Goal: Transaction & Acquisition: Purchase product/service

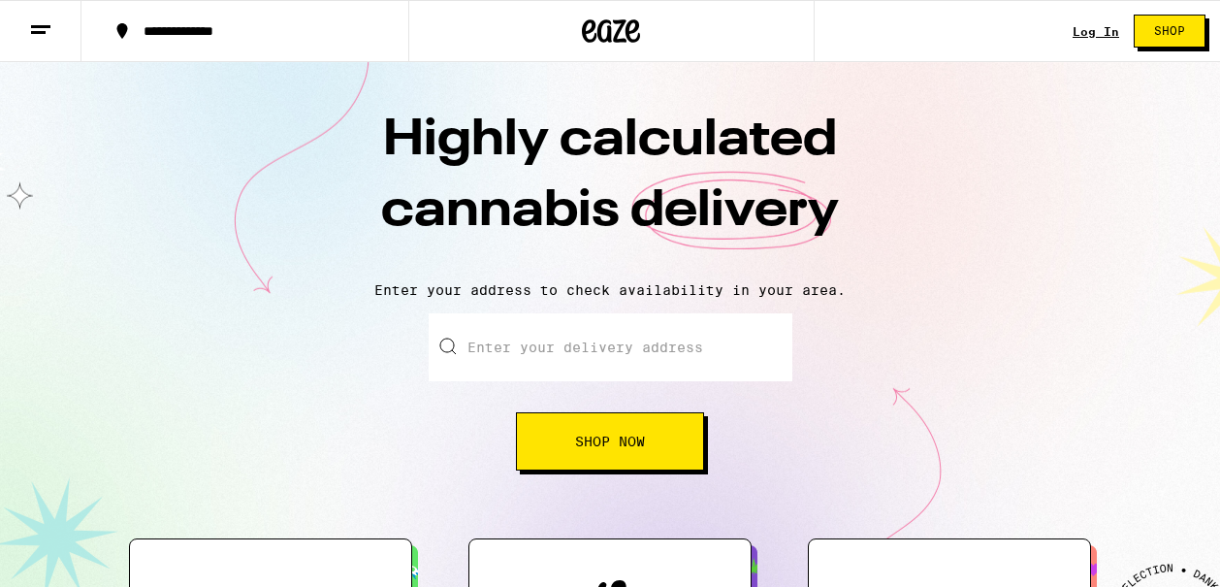
click at [45, 32] on line at bounding box center [38, 32] width 15 height 0
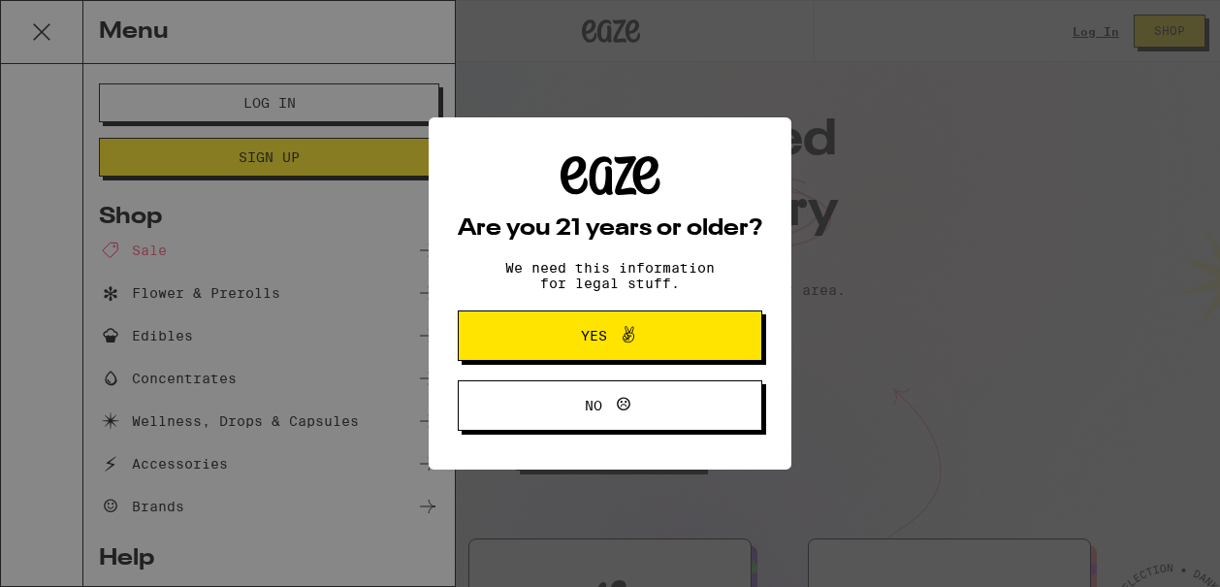
click at [631, 339] on icon at bounding box center [628, 334] width 23 height 23
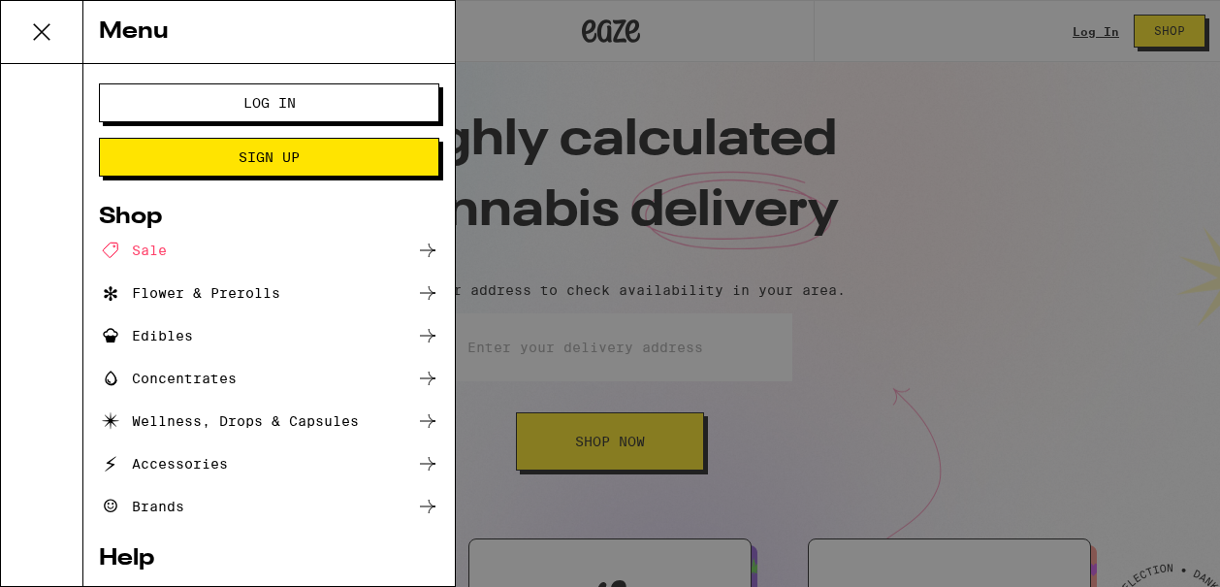
click at [272, 91] on button "Log In" at bounding box center [269, 102] width 340 height 39
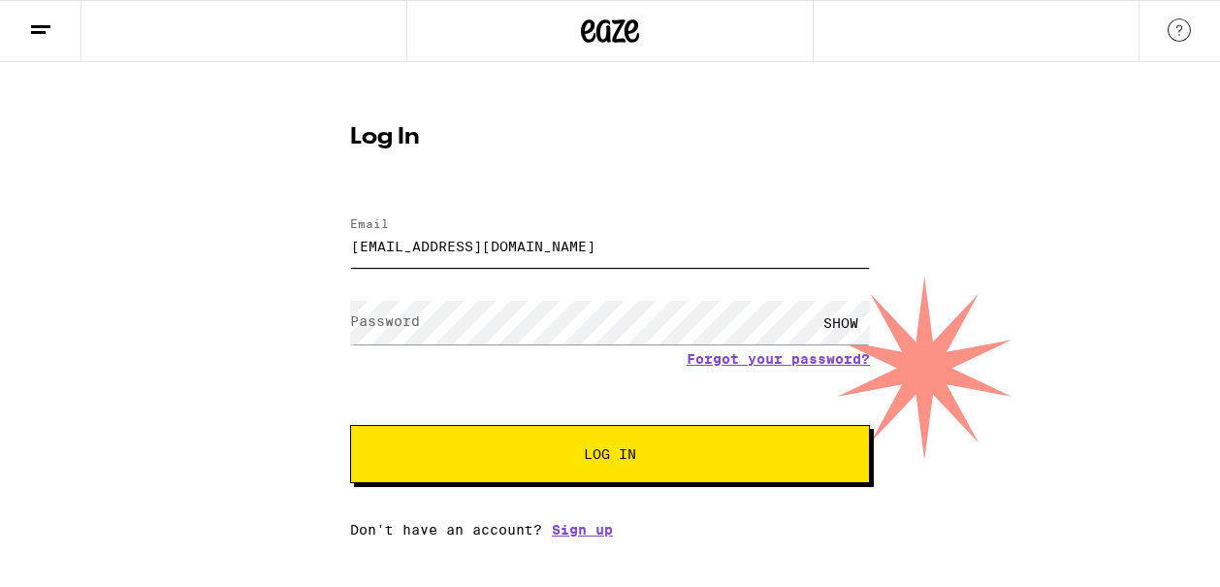
type input "[EMAIL_ADDRESS][DOMAIN_NAME]"
click at [700, 443] on button "Log In" at bounding box center [610, 454] width 520 height 58
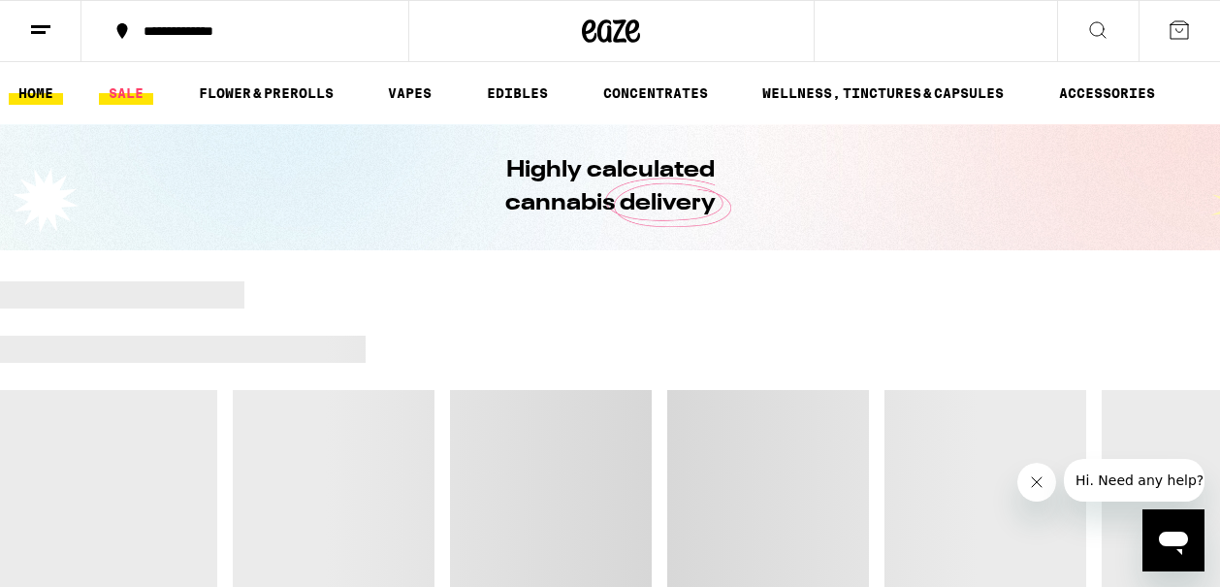
click at [124, 105] on link "SALE" at bounding box center [126, 92] width 54 height 23
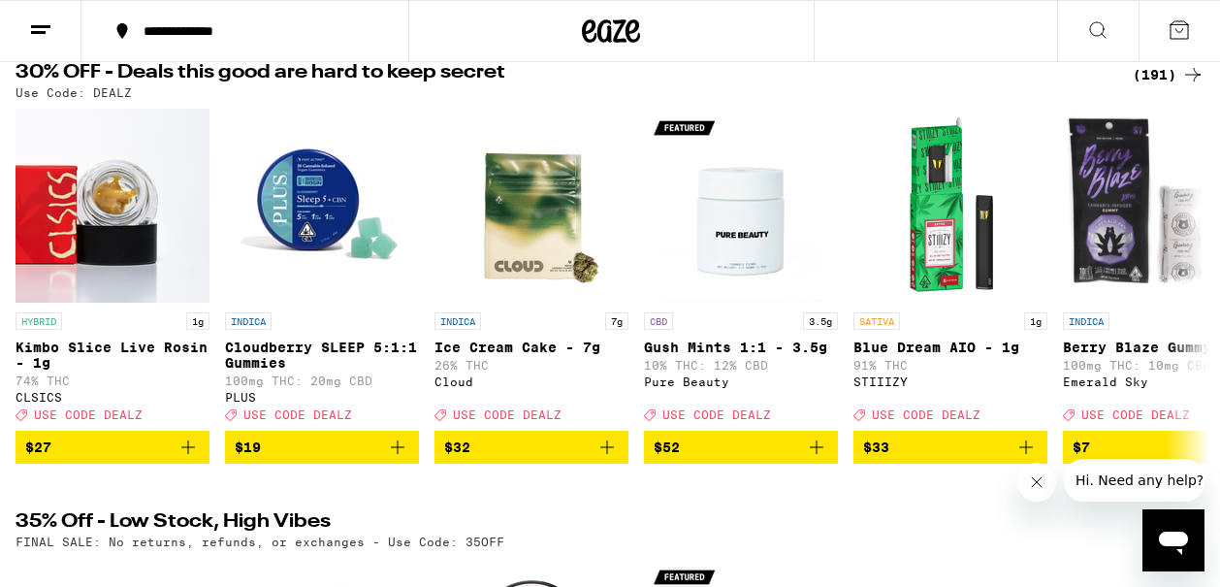
scroll to position [183, 0]
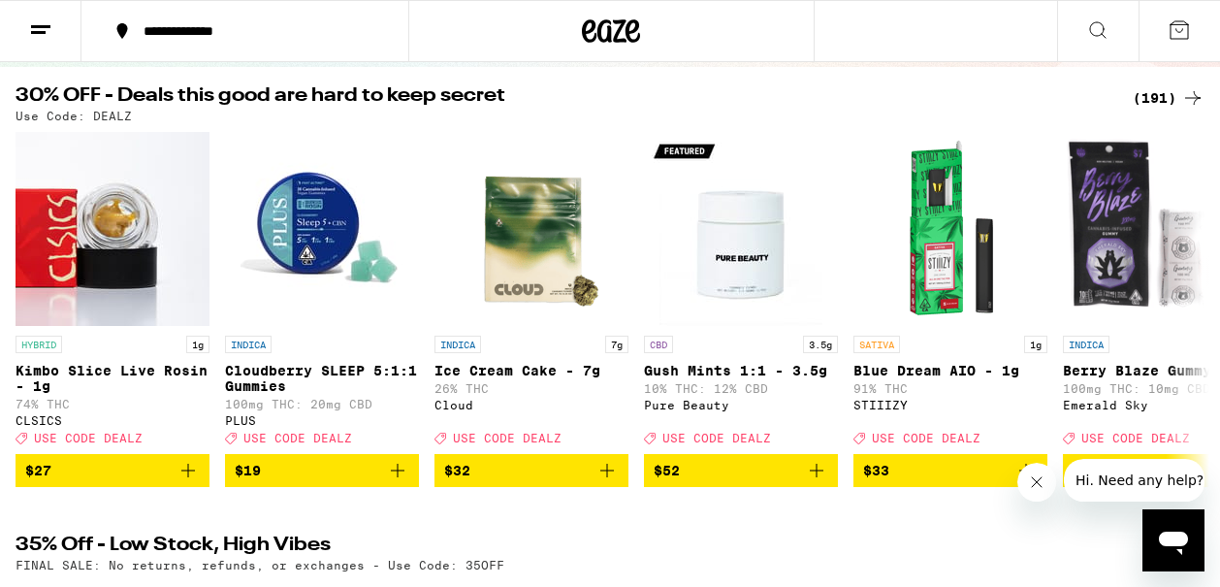
click at [1165, 98] on div "(191)" at bounding box center [1169, 97] width 72 height 23
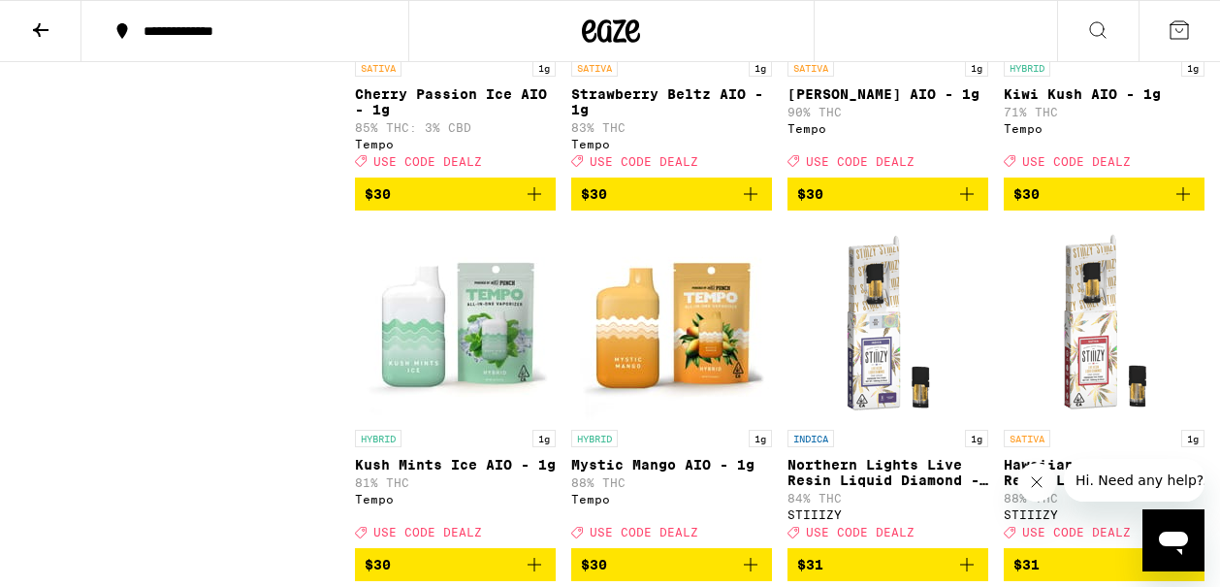
scroll to position [11232, 0]
